Goal: Information Seeking & Learning: Learn about a topic

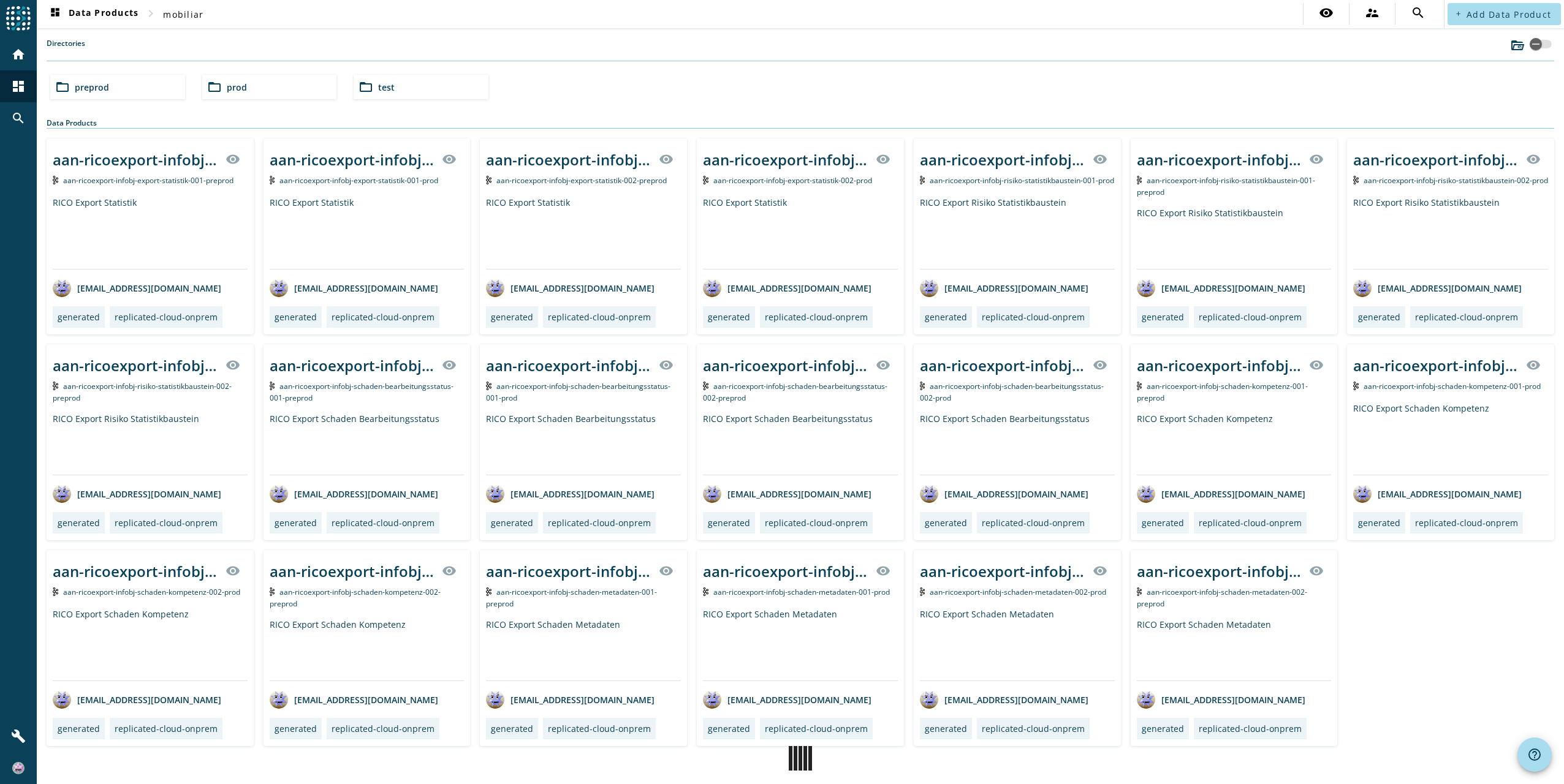
click at [645, 87] on div "folder_open preprod folder_open prod folder_open test" at bounding box center [800, 87] width 1510 height 34
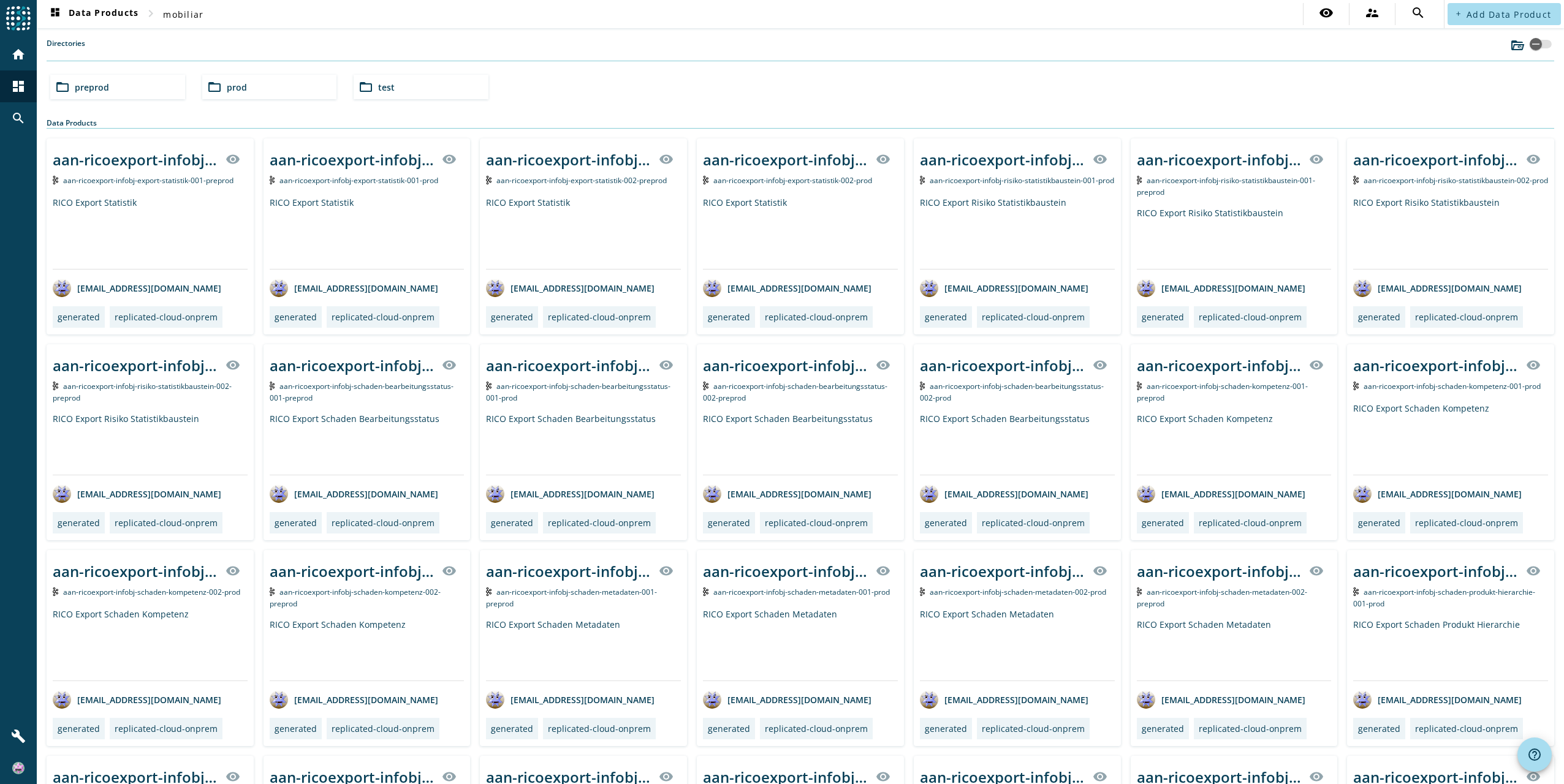
click at [118, 92] on div "folder_open preprod" at bounding box center [117, 87] width 135 height 24
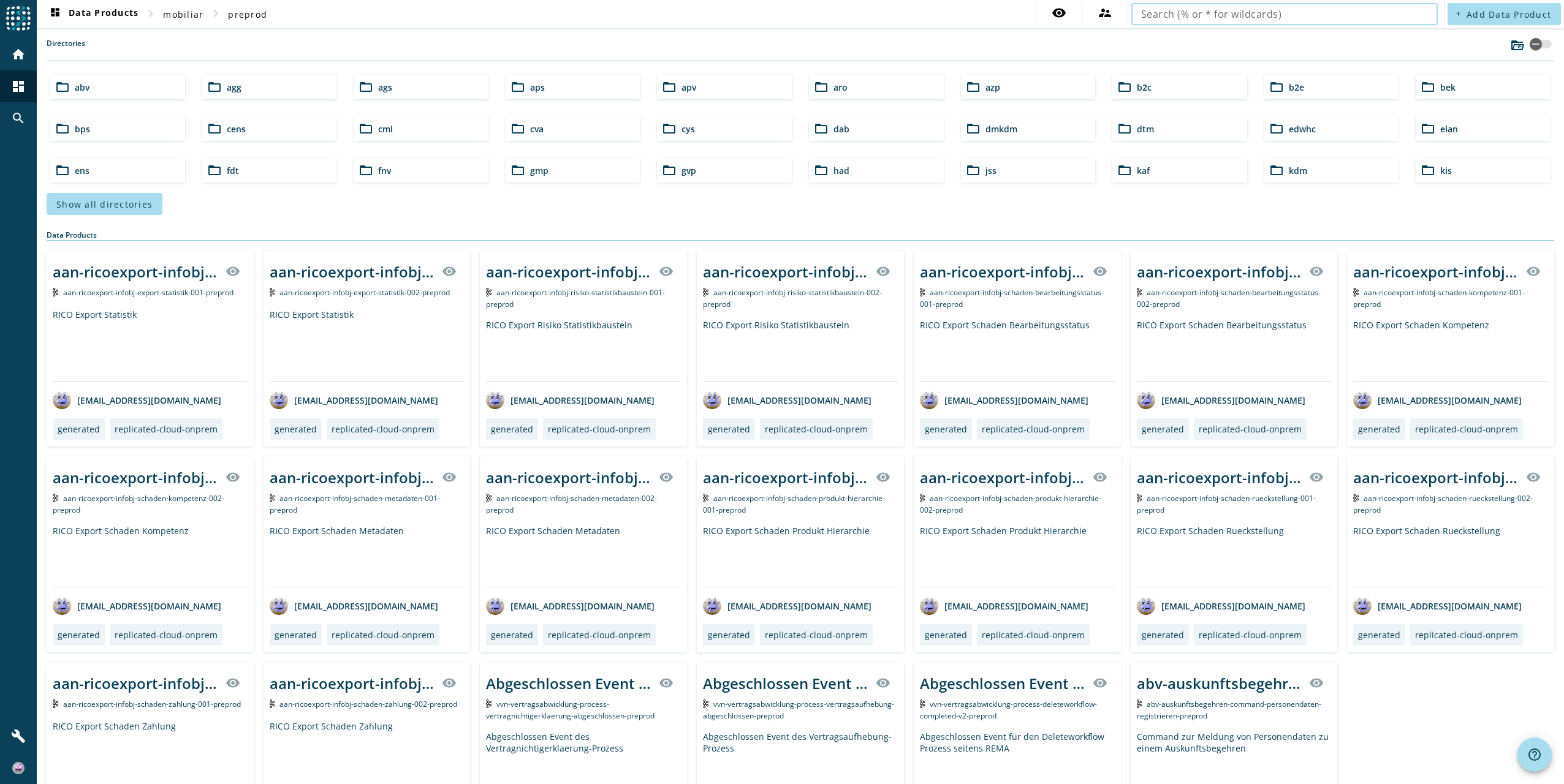
click at [1163, 15] on input "text" at bounding box center [1284, 14] width 287 height 15
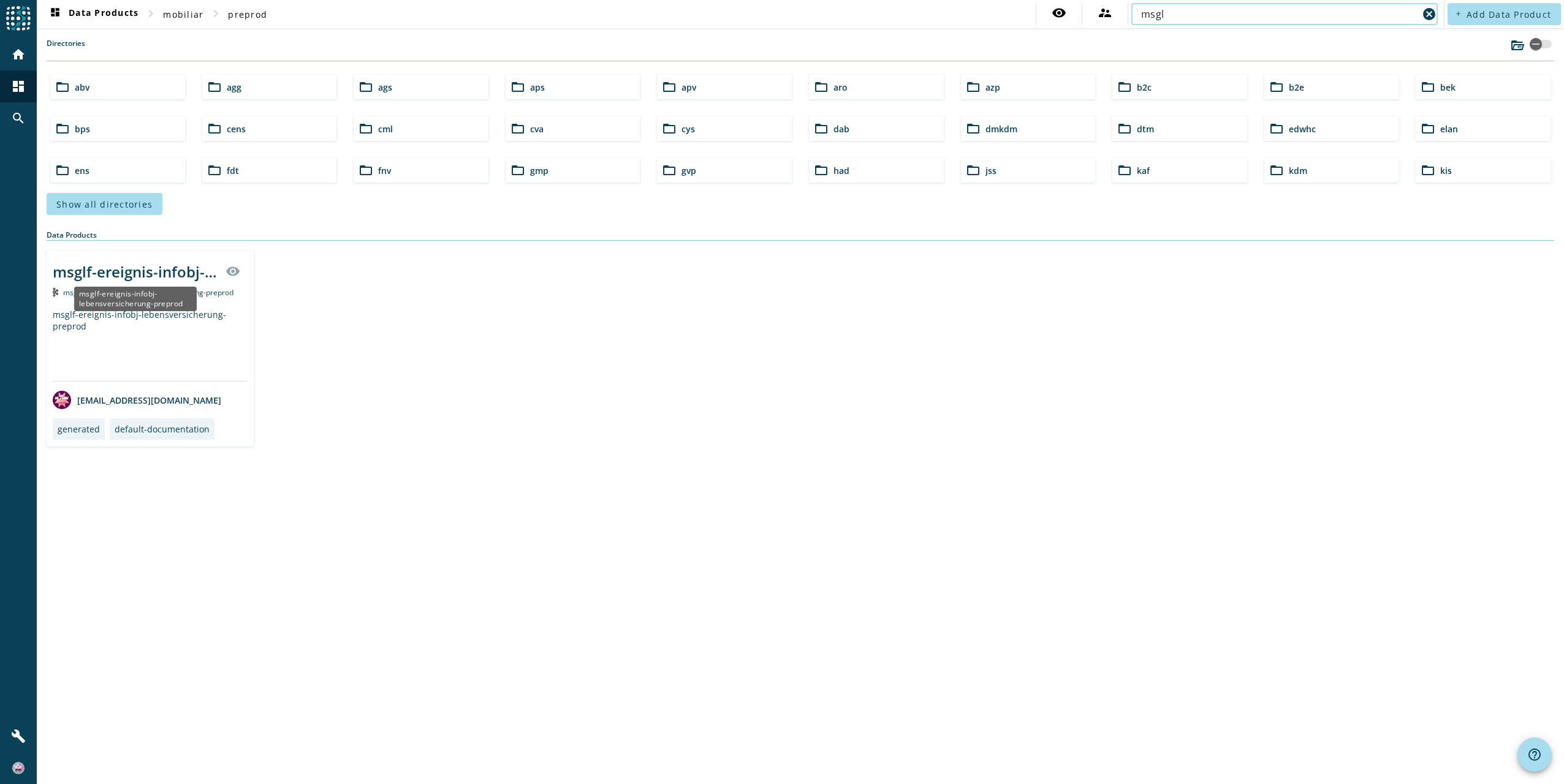
type input "msgl"
click at [114, 270] on div "msglf-ereignis-infobj-lebensversicherung-preprod" at bounding box center [135, 272] width 165 height 20
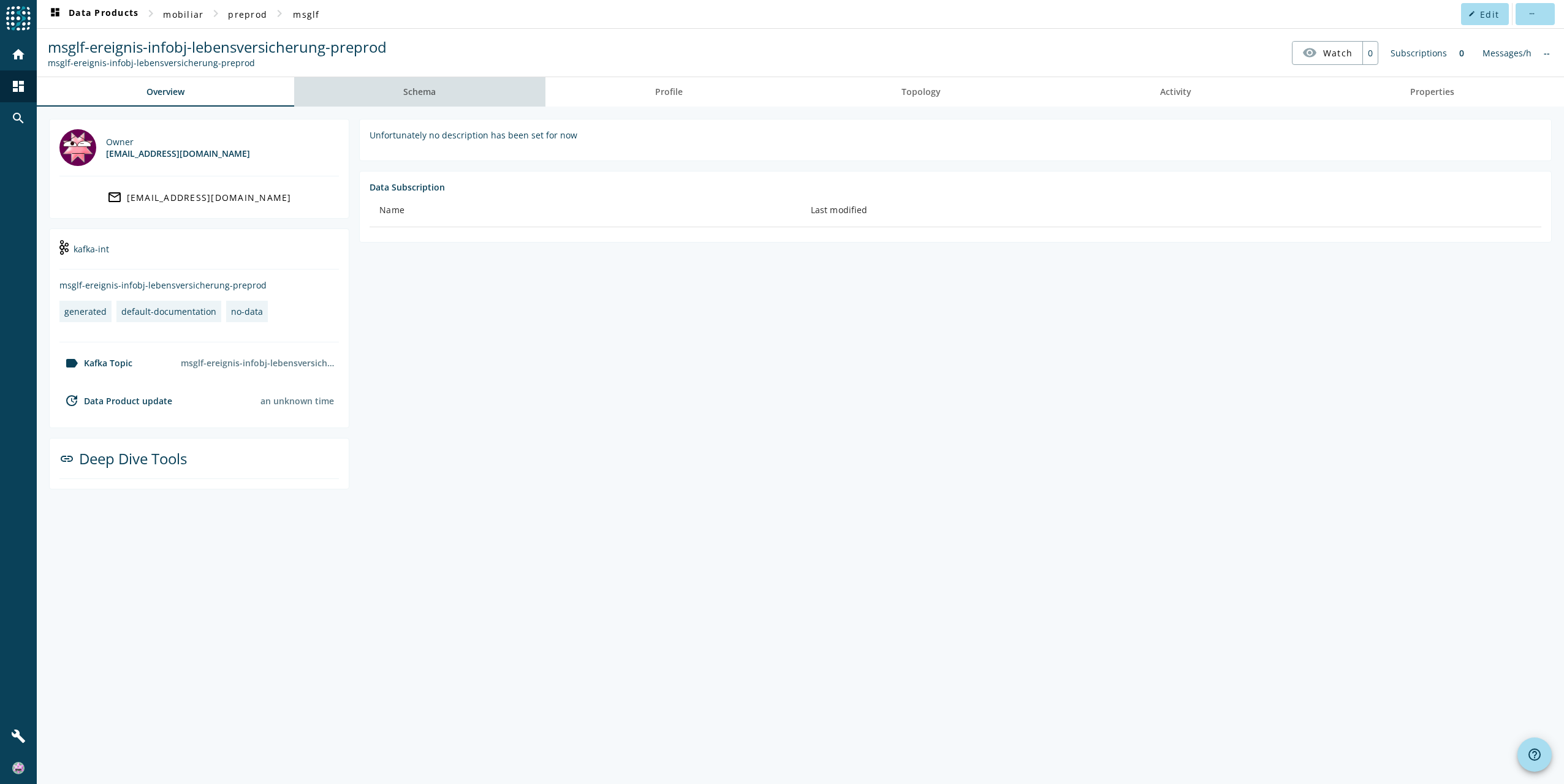
click at [419, 91] on span "Schema" at bounding box center [419, 92] width 32 height 9
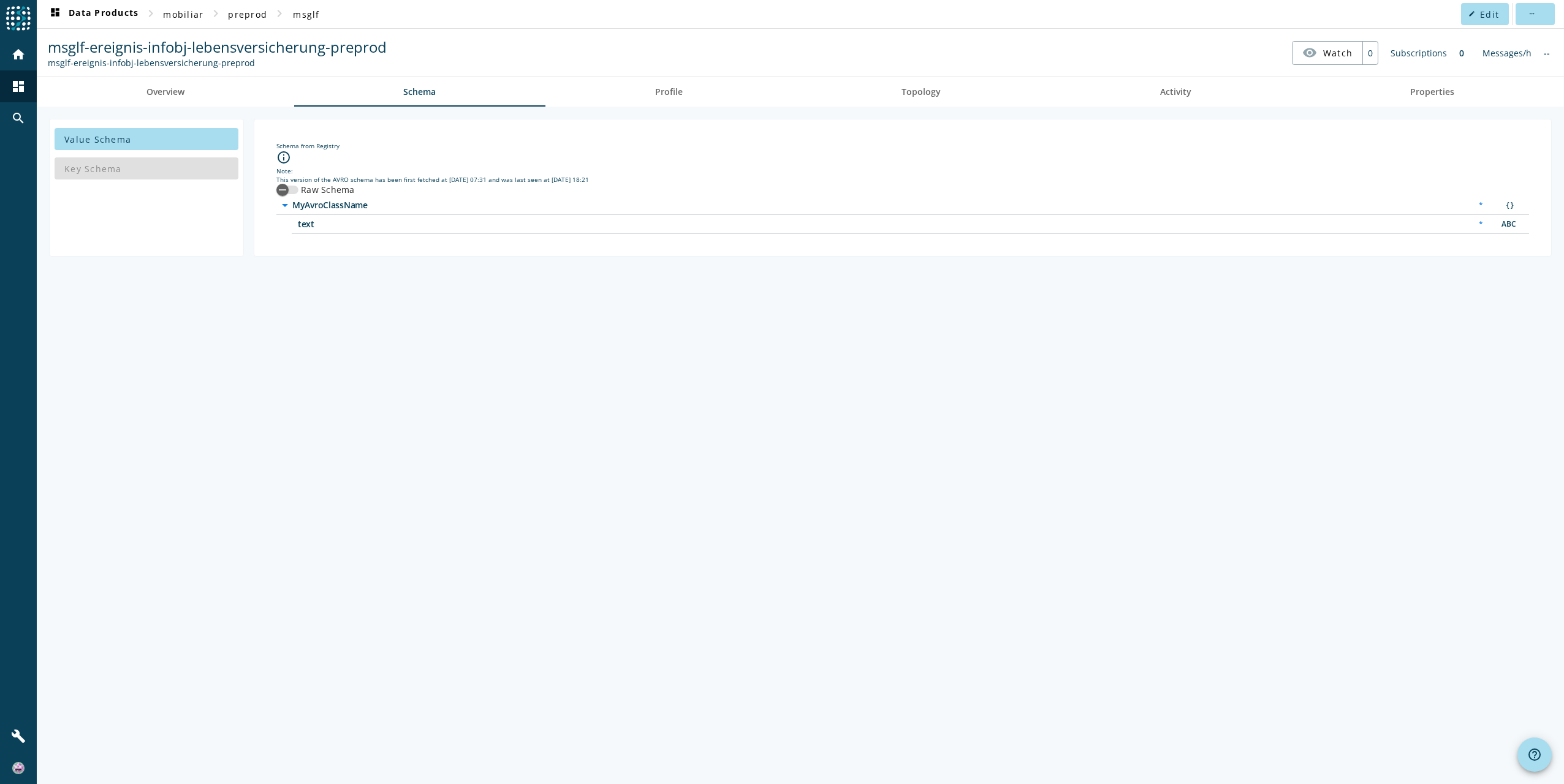
click at [135, 173] on div "Key Schema" at bounding box center [146, 168] width 184 height 29
click at [180, 93] on span "Overview" at bounding box center [165, 92] width 38 height 9
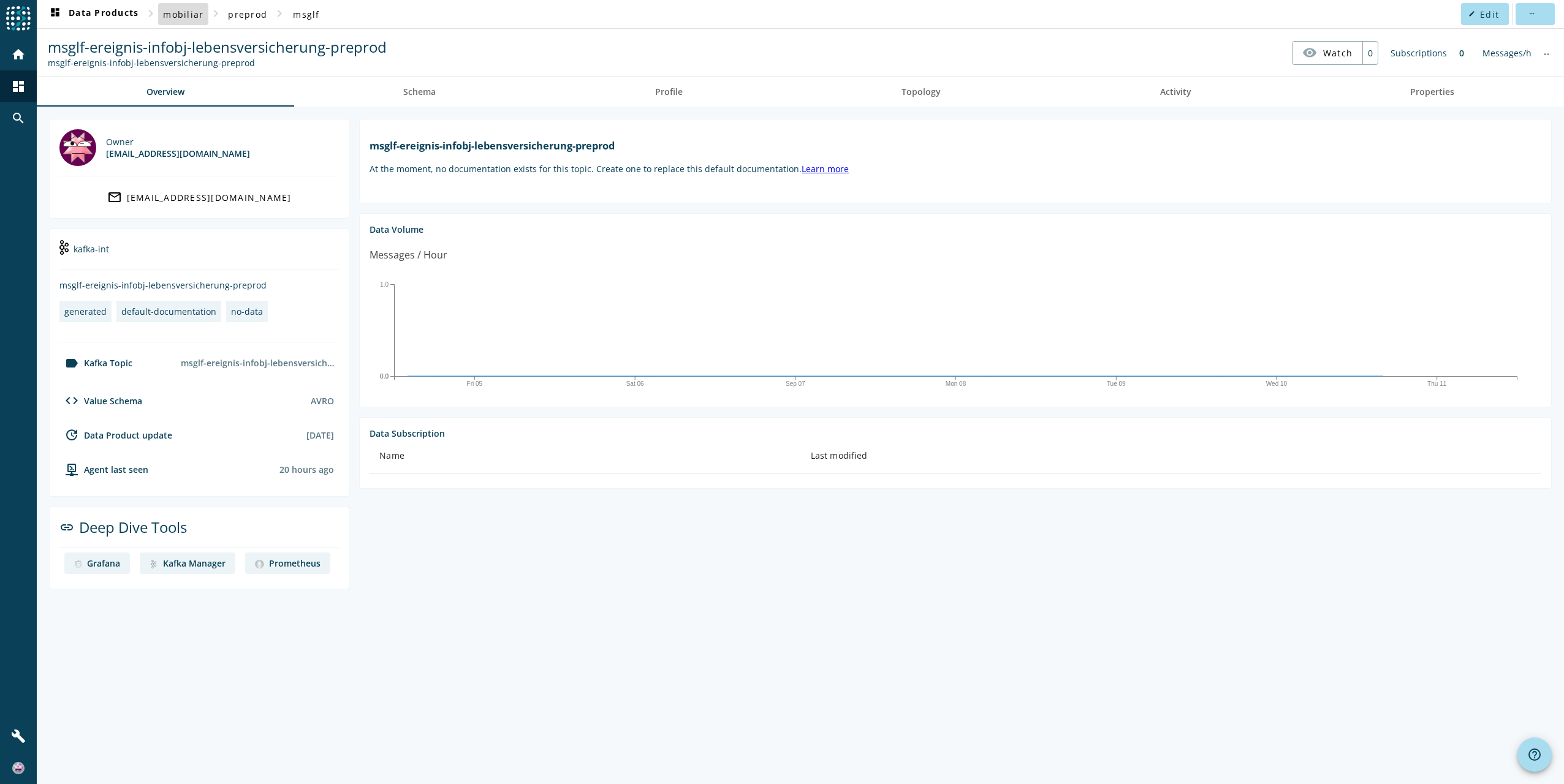
click at [175, 11] on span "mobiliar" at bounding box center [183, 14] width 41 height 11
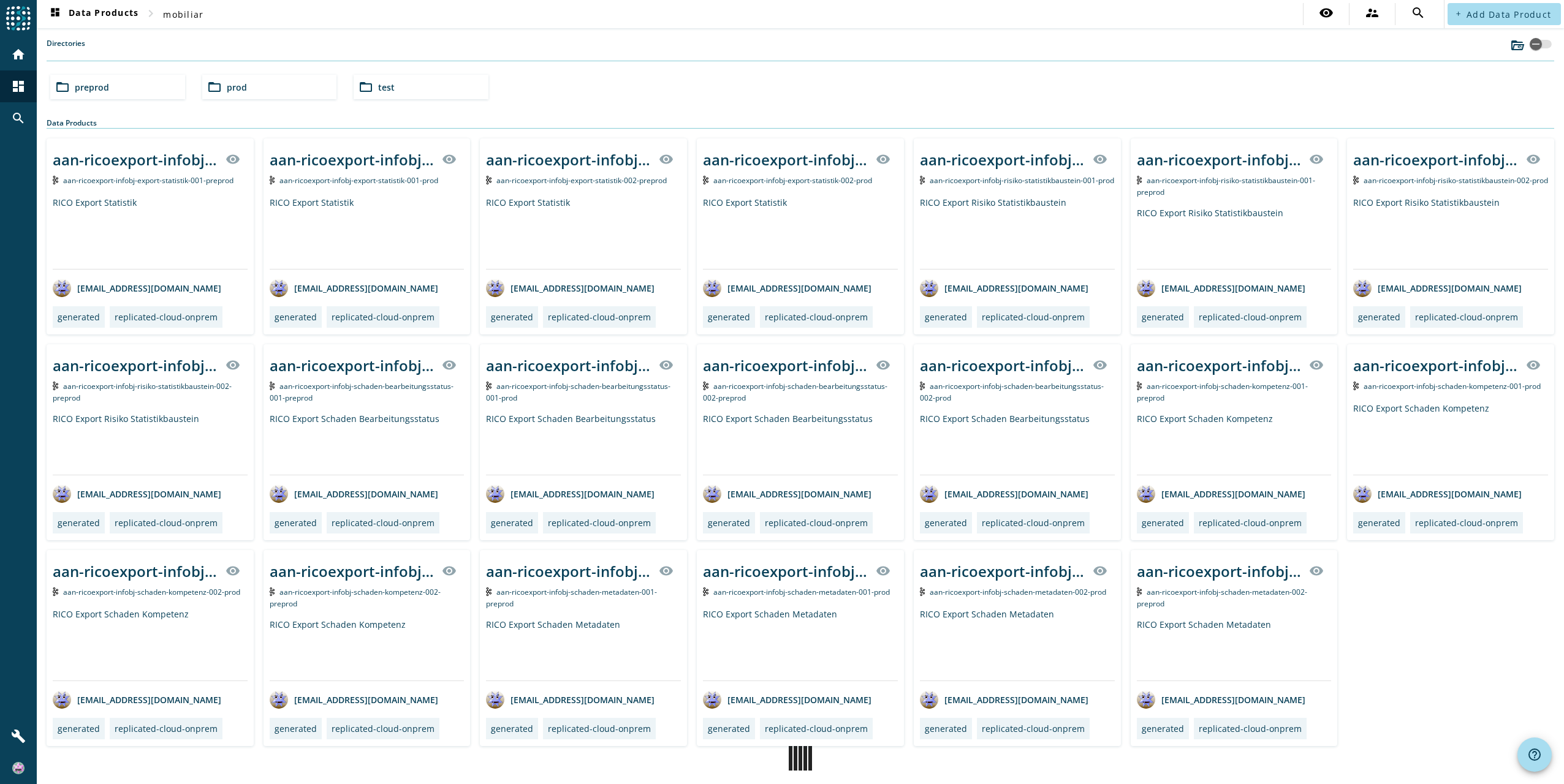
click at [238, 80] on div "folder_open prod" at bounding box center [270, 87] width 135 height 24
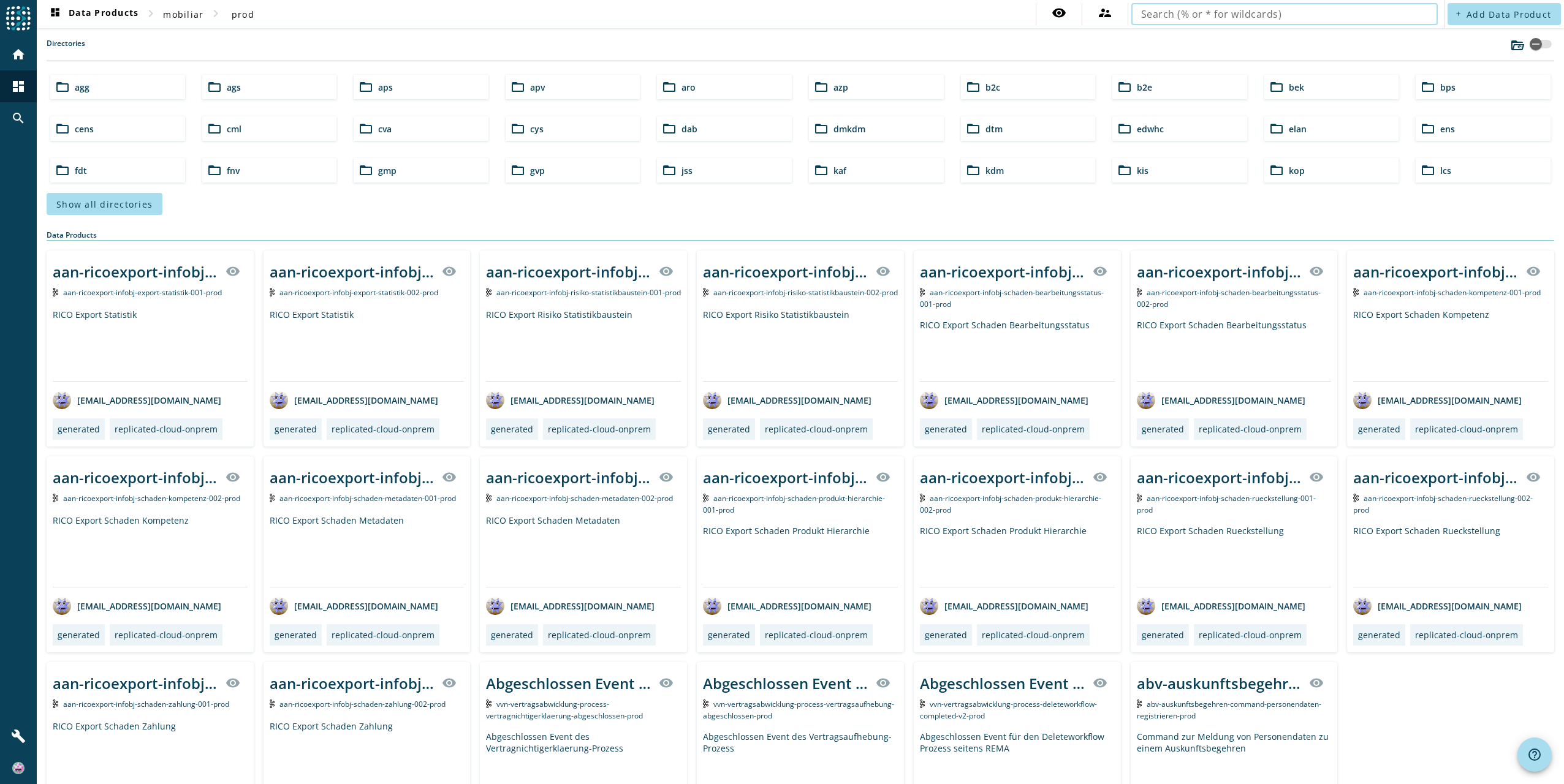
click at [1327, 17] on input "text" at bounding box center [1284, 14] width 287 height 15
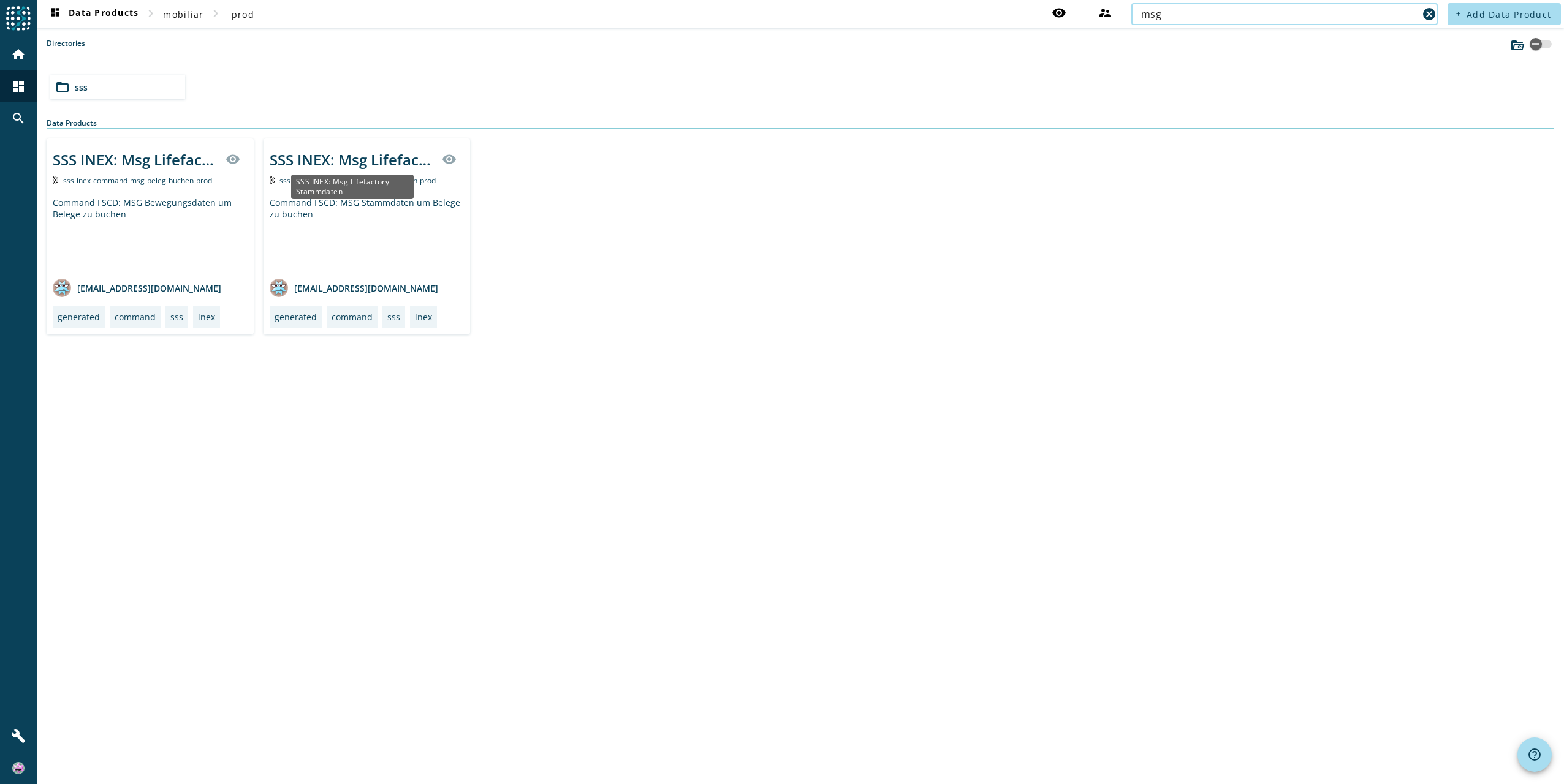
type input "msg"
click at [343, 157] on div "SSS INEX: Msg Lifefactory Stammdaten" at bounding box center [352, 160] width 165 height 20
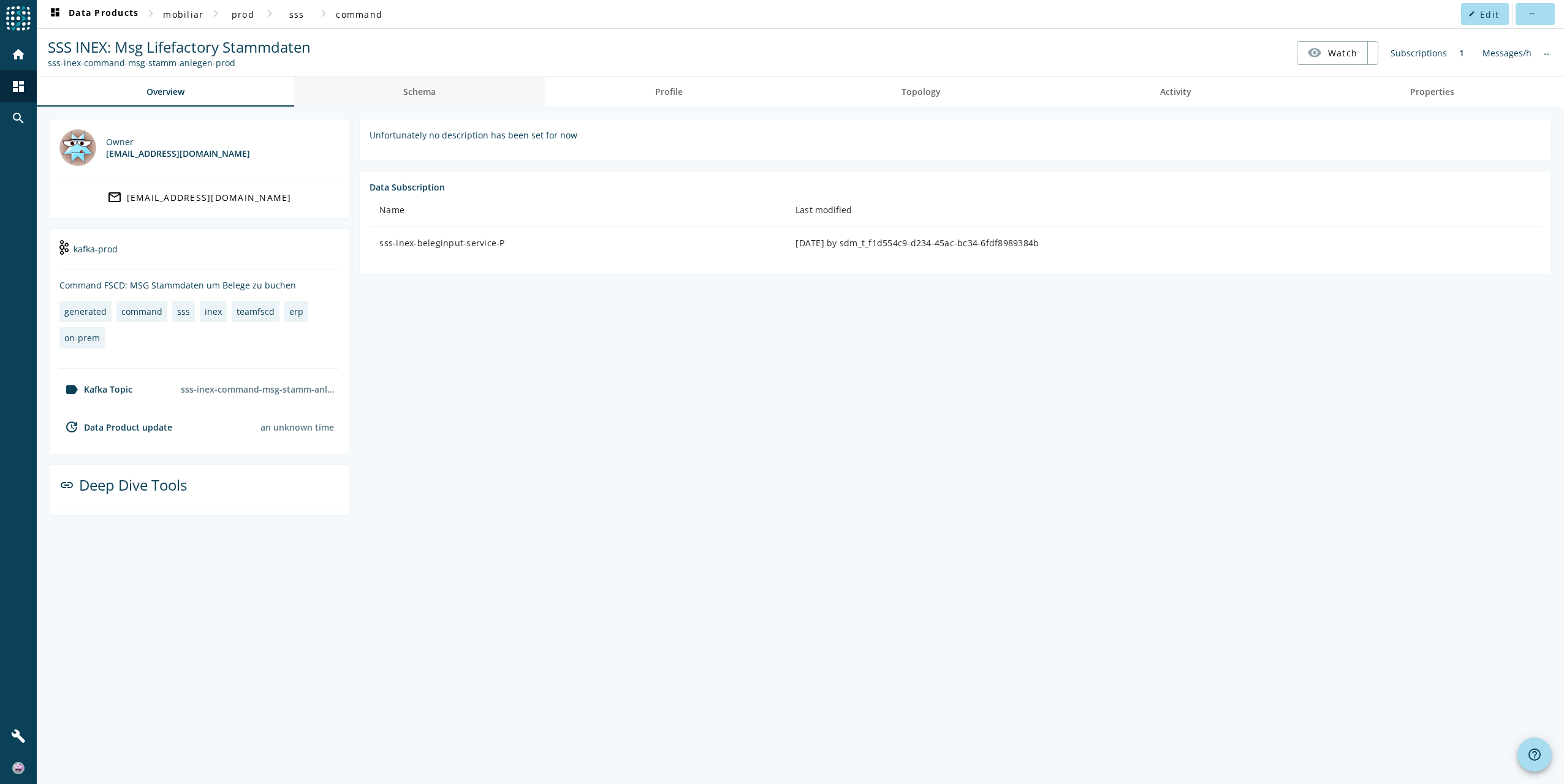
click at [424, 85] on span "Schema" at bounding box center [419, 92] width 32 height 29
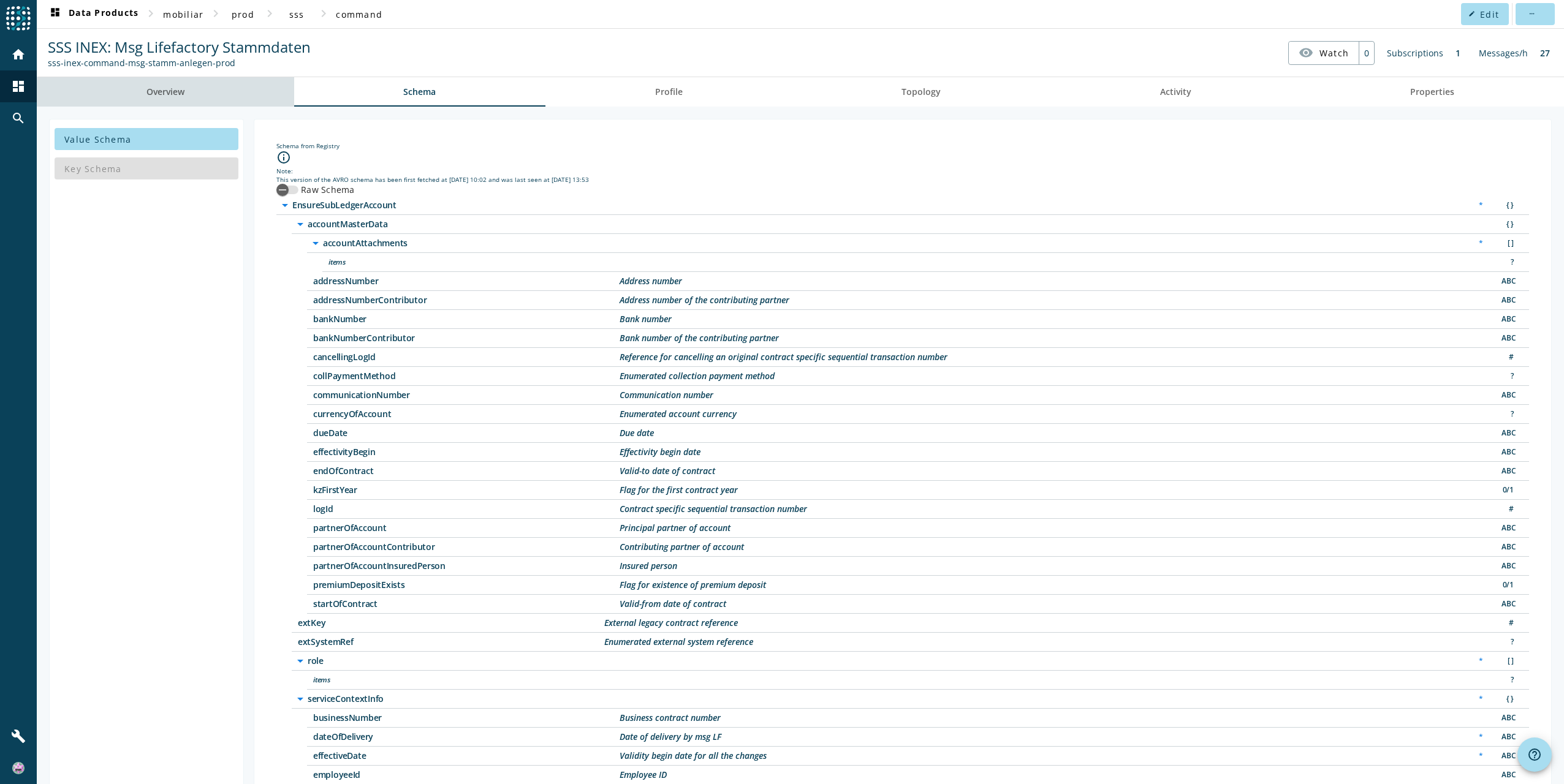
click at [173, 97] on span "Overview" at bounding box center [165, 92] width 38 height 29
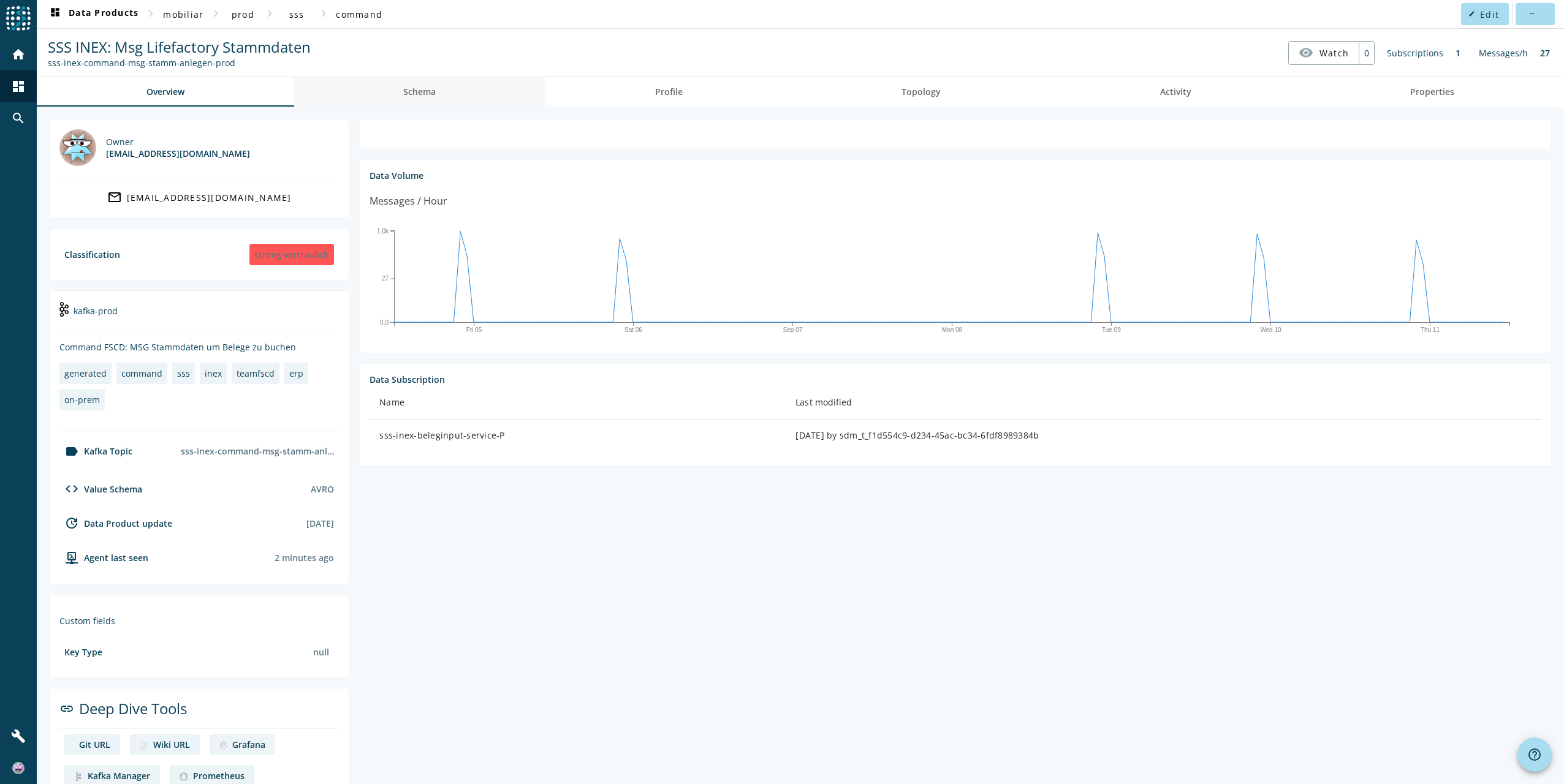
click at [424, 89] on span "Schema" at bounding box center [419, 92] width 32 height 9
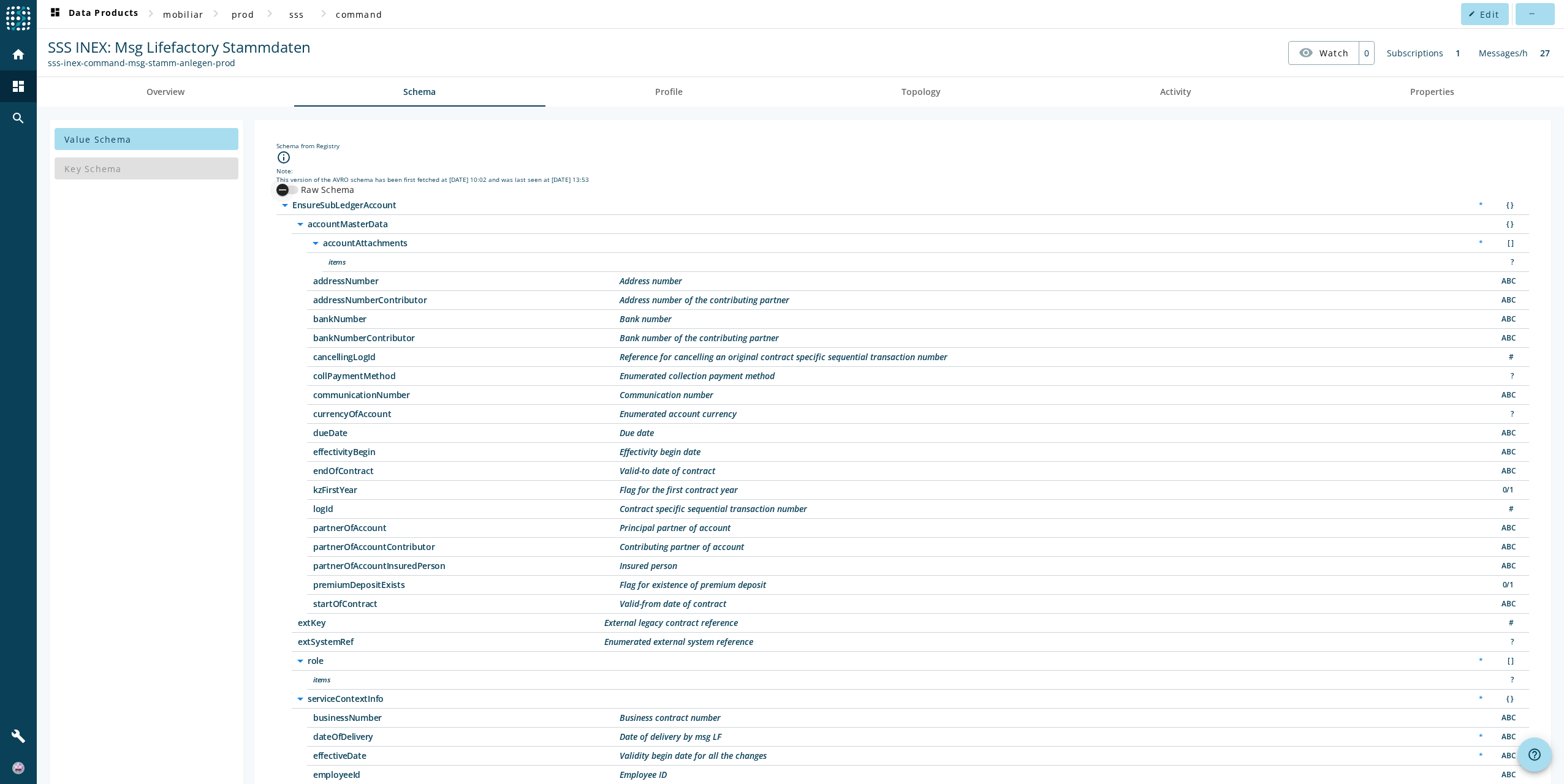
click at [290, 187] on div "button" at bounding box center [283, 190] width 24 height 24
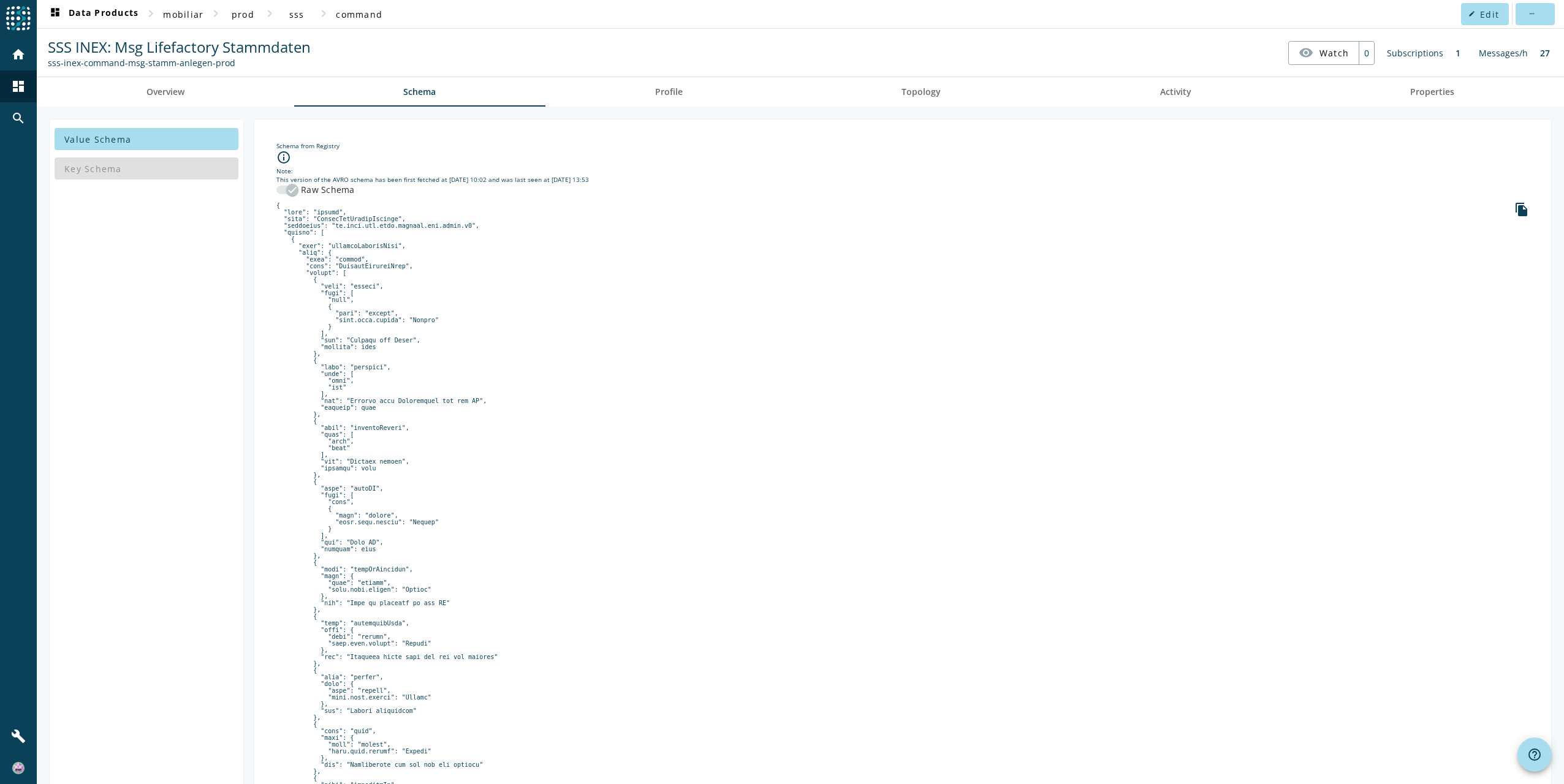
click at [290, 187] on icon "button" at bounding box center [292, 190] width 11 height 11
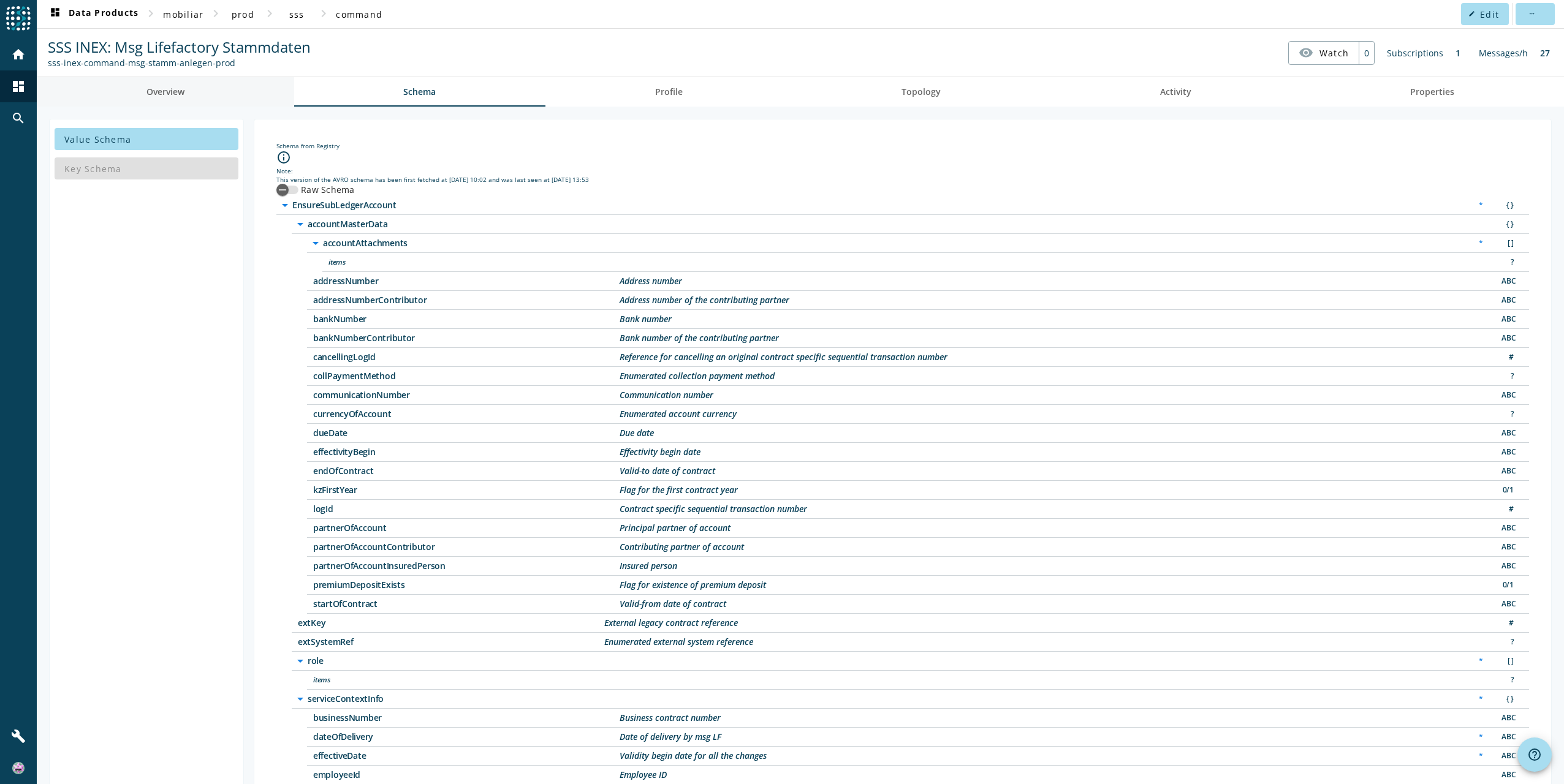
click at [195, 96] on link "Overview" at bounding box center [165, 92] width 258 height 29
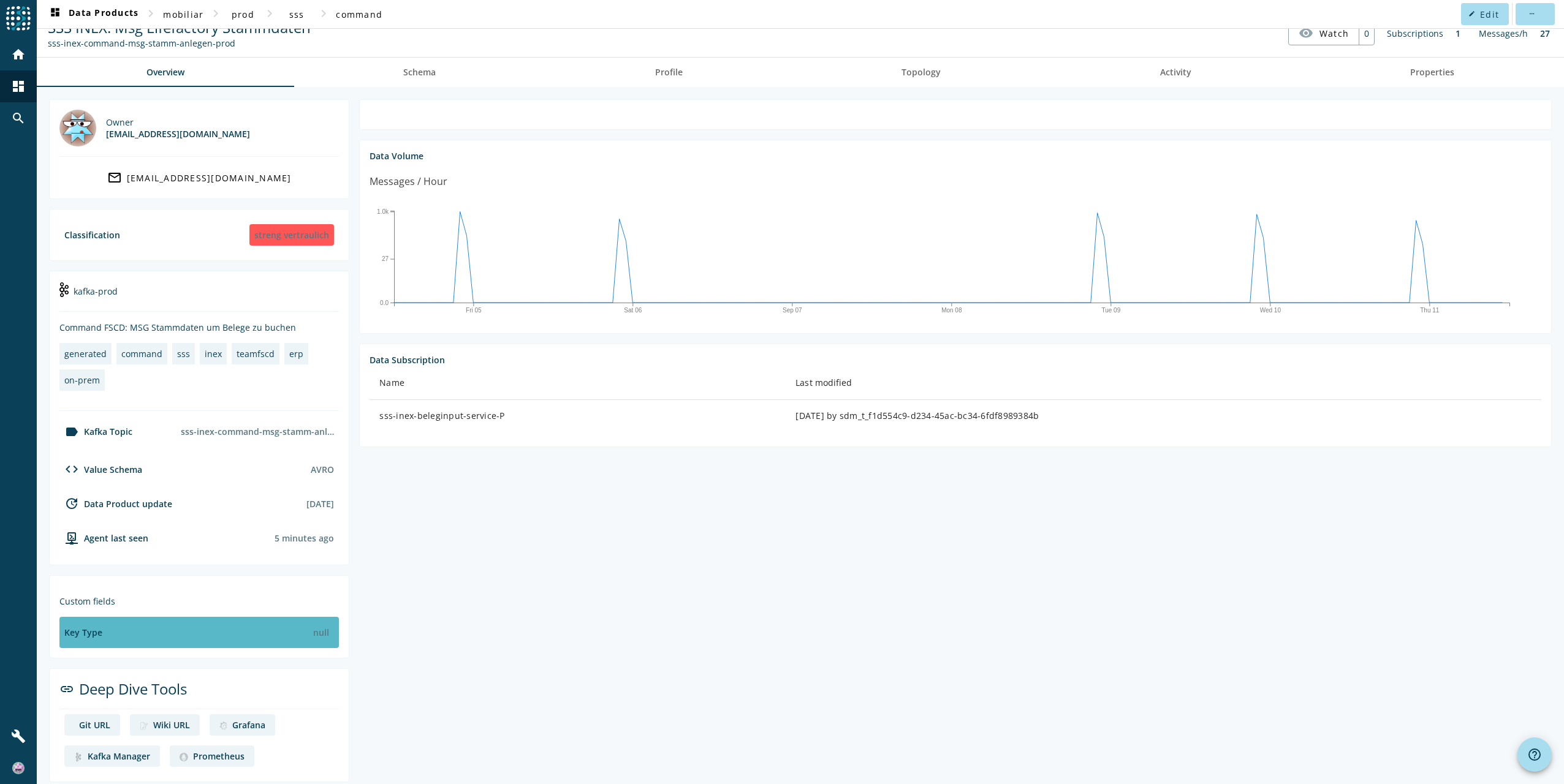
scroll to position [30, 0]
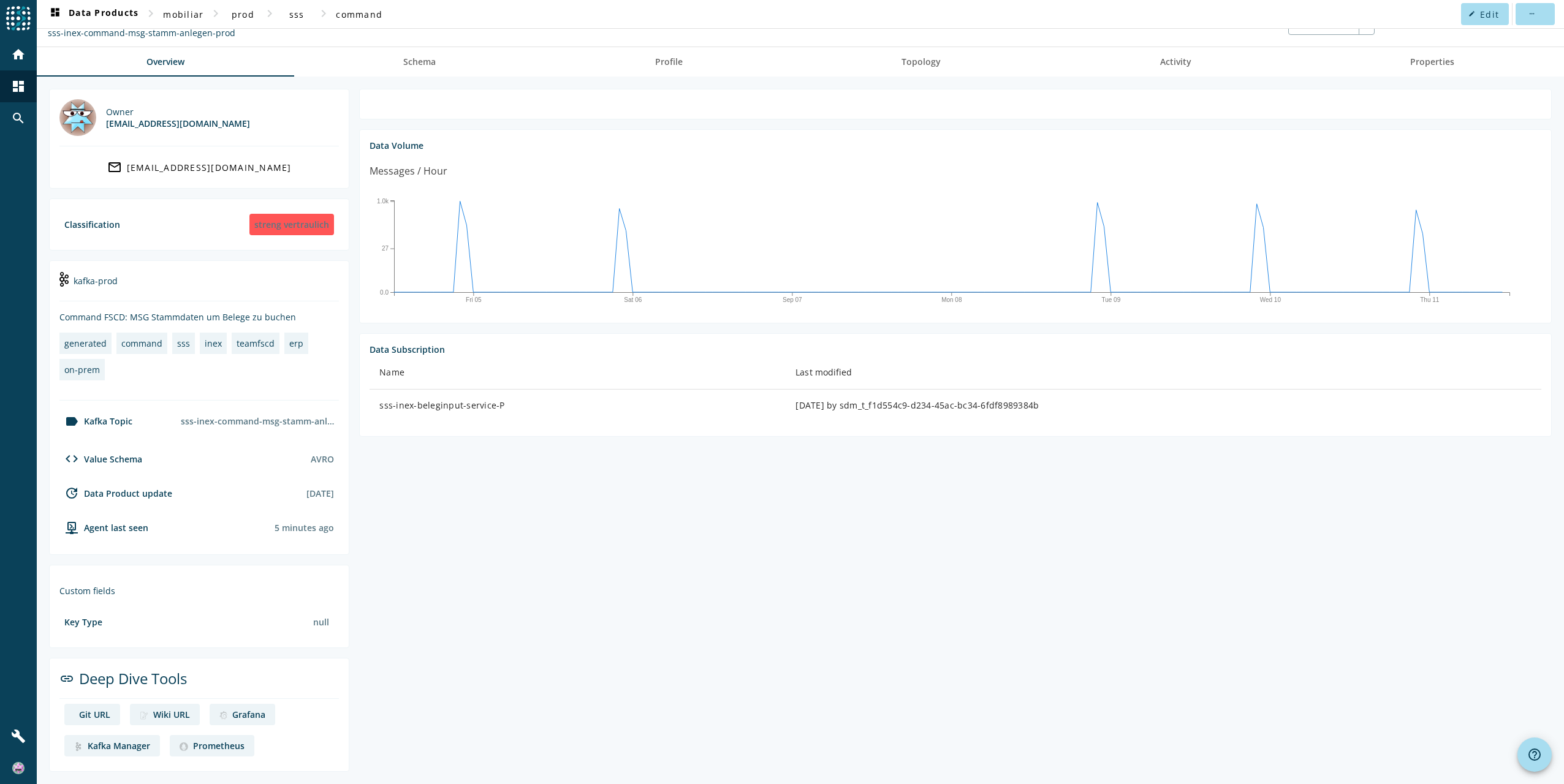
click at [87, 713] on div "Git URL" at bounding box center [94, 715] width 31 height 11
click at [167, 711] on div "Wiki URL" at bounding box center [171, 715] width 36 height 11
click at [124, 745] on div "Kafka Manager" at bounding box center [118, 746] width 62 height 11
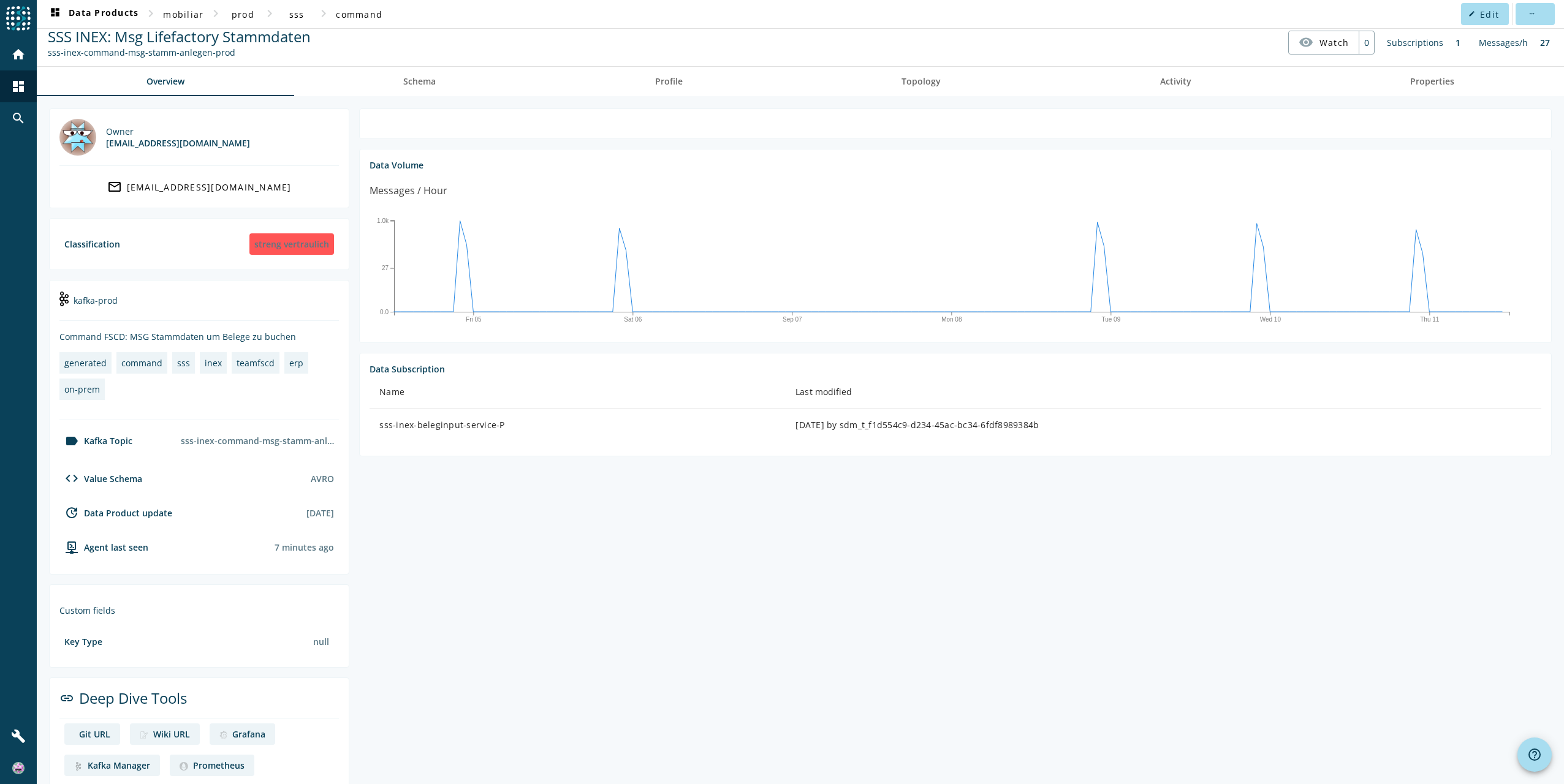
scroll to position [0, 0]
